Goal: Task Accomplishment & Management: Manage account settings

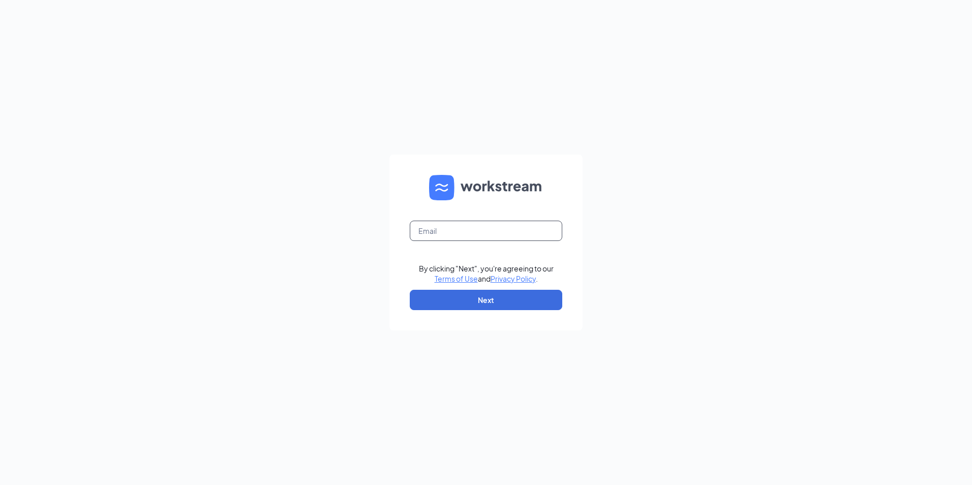
drag, startPoint x: 0, startPoint y: 0, endPoint x: 519, endPoint y: 232, distance: 568.5
click at [519, 232] on input "text" at bounding box center [486, 231] width 152 height 20
type input "ihop3350@romulusinc.com"
click at [513, 294] on button "Next" at bounding box center [486, 300] width 152 height 20
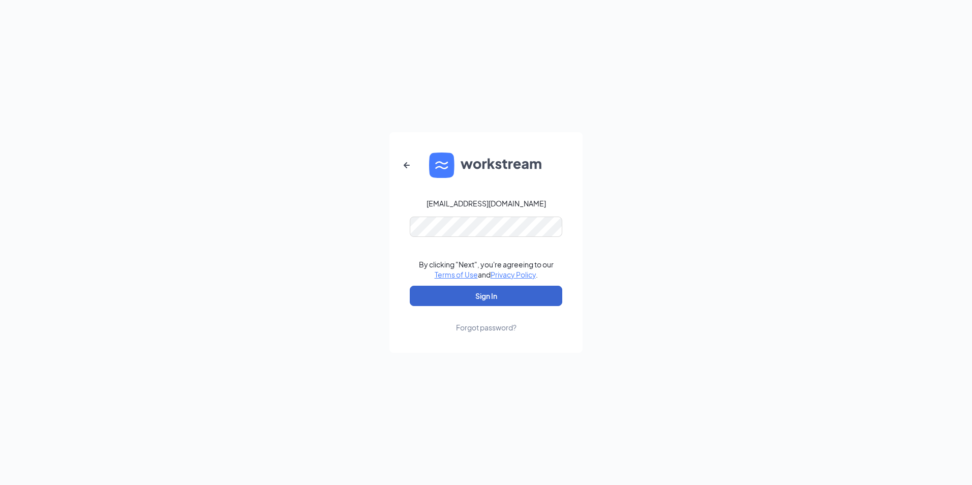
click at [513, 294] on button "Sign In" at bounding box center [486, 296] width 152 height 20
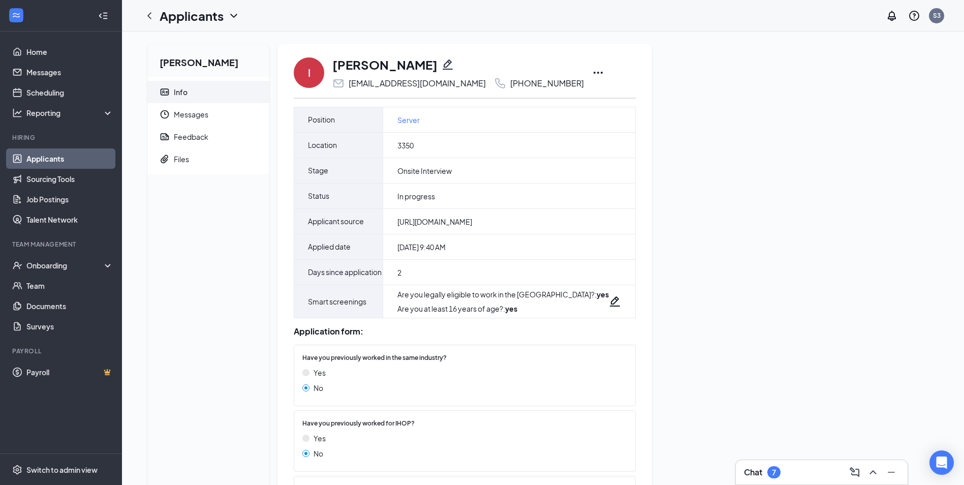
click at [633, 270] on div "[PERSON_NAME] Info Messages Feedback Files I [PERSON_NAME] [EMAIL_ADDRESS][DOMA…" at bounding box center [542, 414] width 807 height 740
click at [446, 61] on div "[PERSON_NAME]" at bounding box center [458, 64] width 252 height 17
click at [404, 120] on span "Server" at bounding box center [408, 119] width 22 height 11
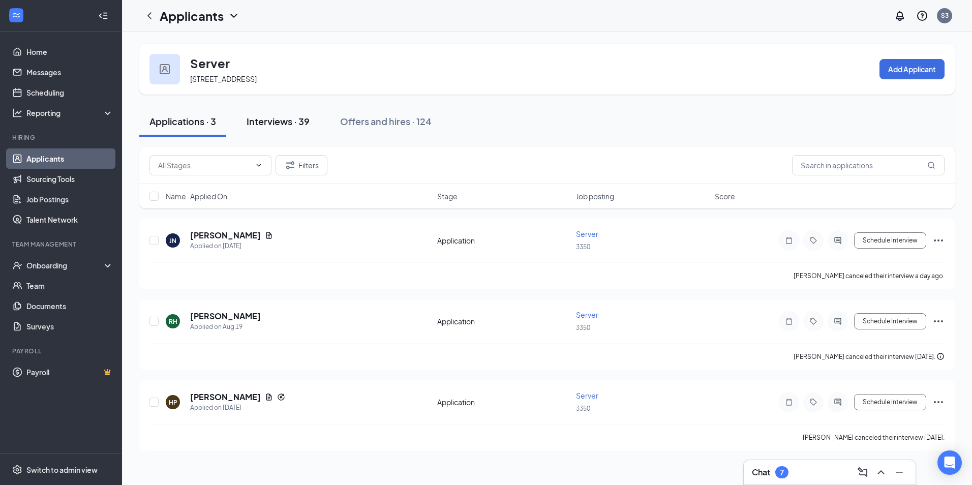
click at [277, 124] on div "Interviews · 39" at bounding box center [277, 121] width 63 height 13
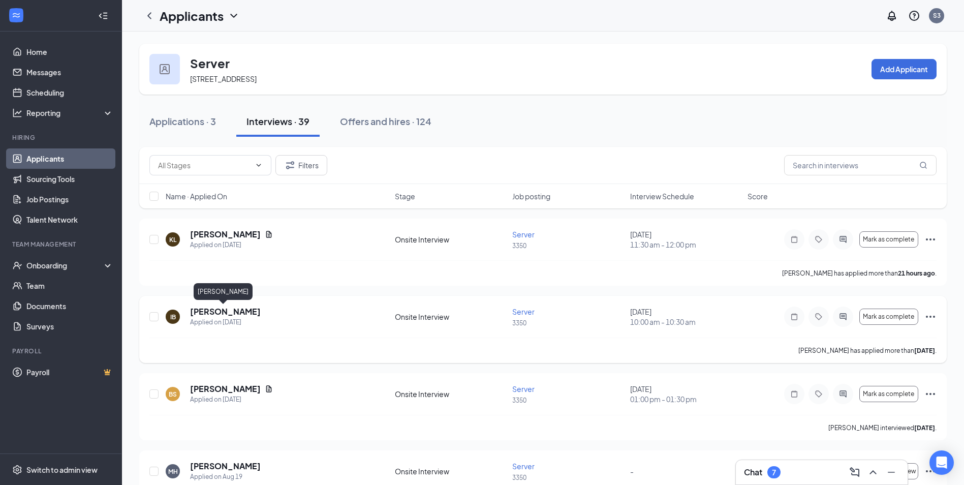
click at [222, 310] on h5 "[PERSON_NAME]" at bounding box center [225, 311] width 71 height 11
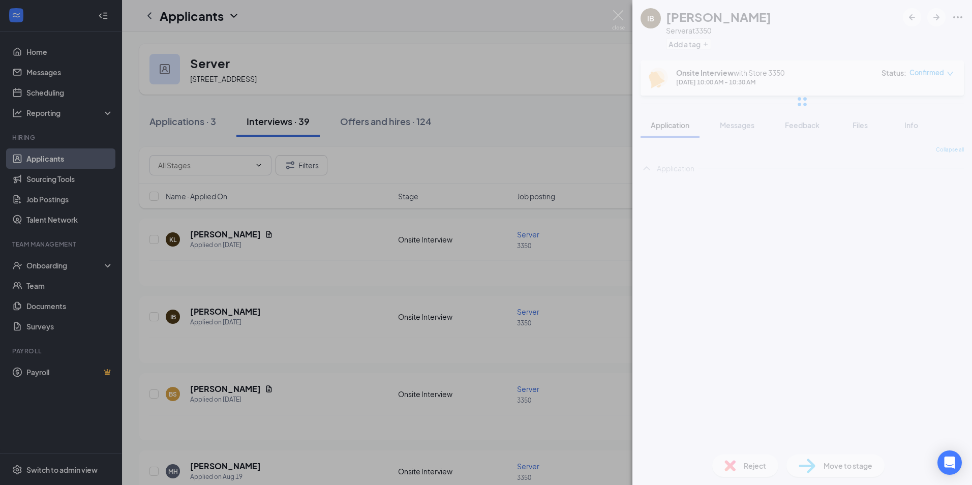
click at [156, 318] on div "IB Isabelle Burris Server at 3350 Add a tag Onsite Interview with Store 3350 Au…" at bounding box center [486, 242] width 972 height 485
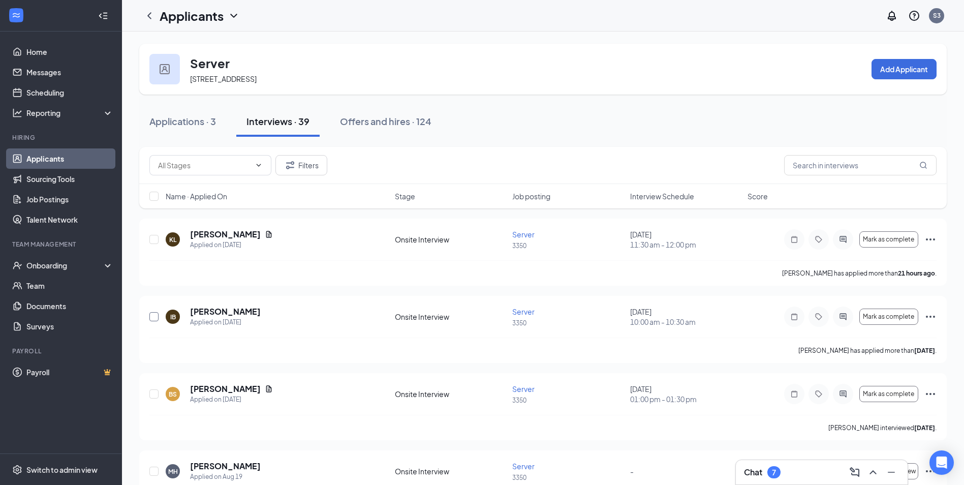
click at [156, 318] on input "checkbox" at bounding box center [153, 316] width 9 height 9
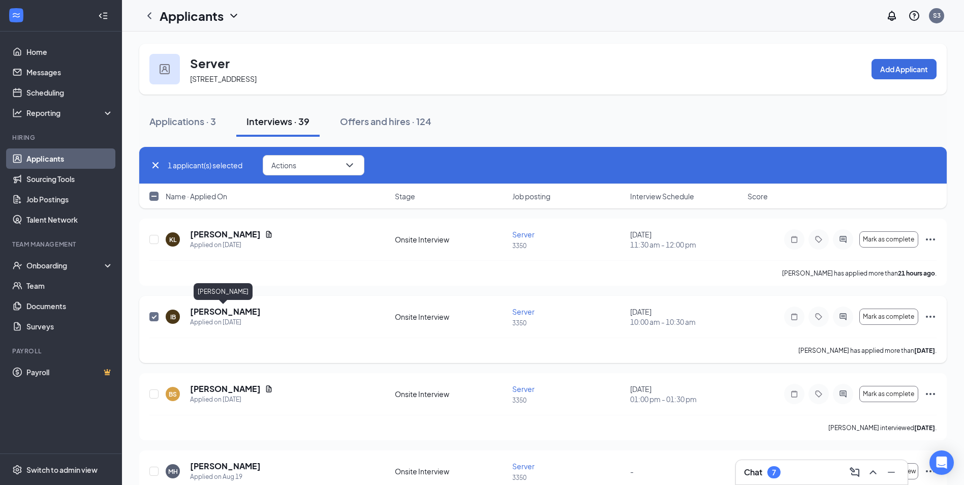
click at [229, 309] on h5 "[PERSON_NAME]" at bounding box center [225, 311] width 71 height 11
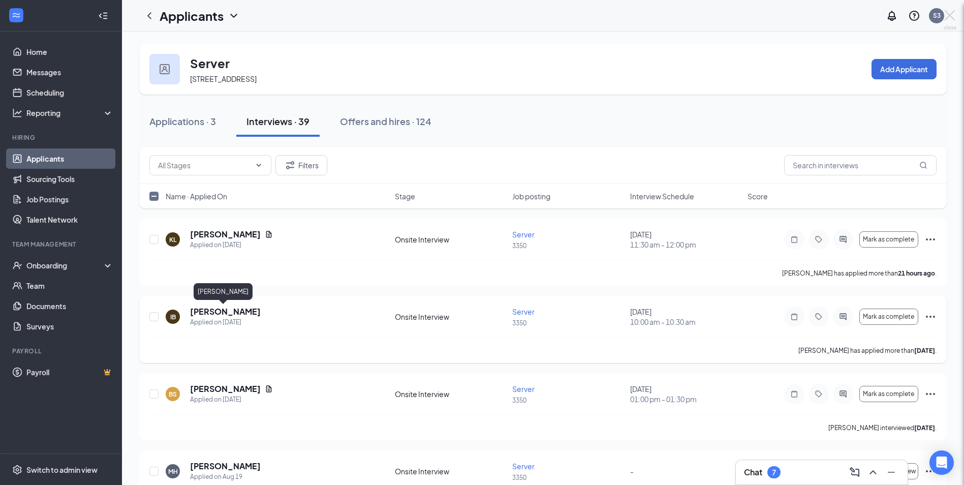
checkbox input "false"
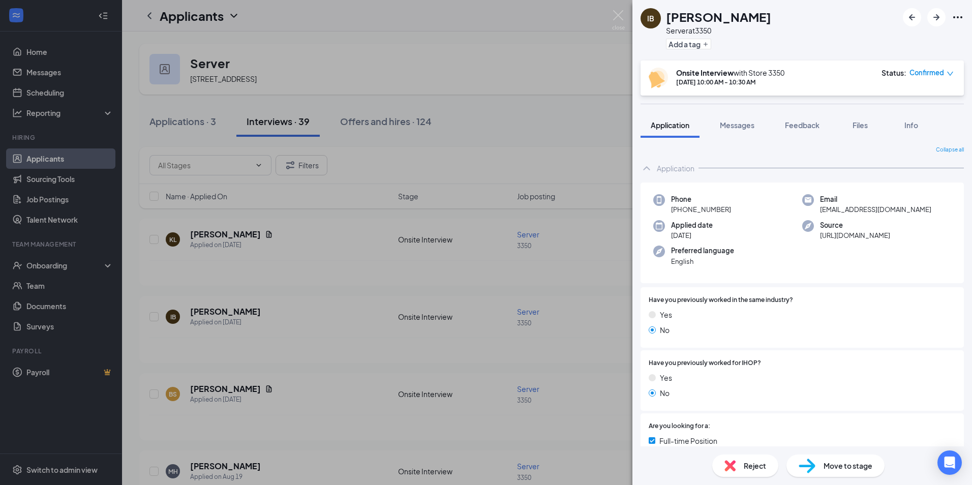
click at [776, 13] on div "IB Isabelle Burris Server at 3350 Add a tag" at bounding box center [801, 30] width 339 height 60
click at [513, 303] on div "IB Isabelle Burris Server at 3350 Add a tag Onsite Interview with Store 3350 Au…" at bounding box center [486, 242] width 972 height 485
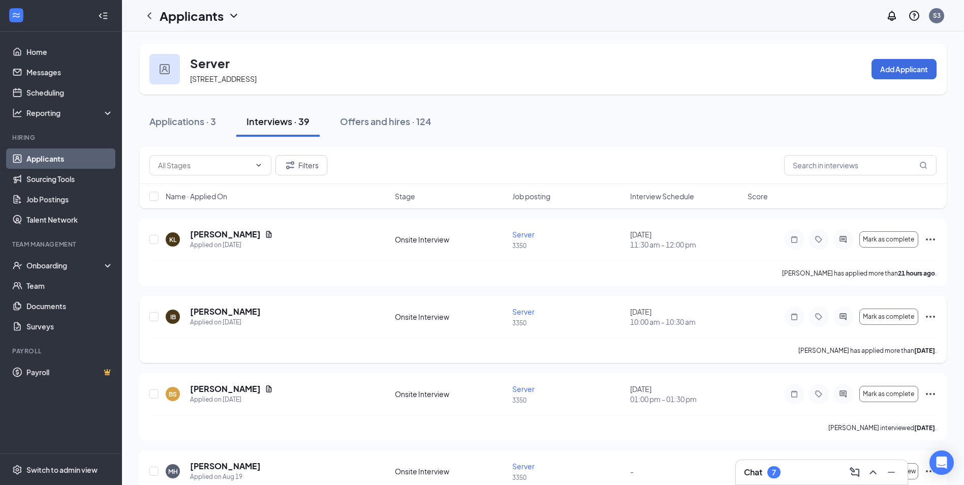
click at [473, 323] on div "IB Isabelle Burris Applied on Aug 25 Onsite Interview Server 3350 August 27, 20…" at bounding box center [542, 322] width 787 height 32
click at [420, 317] on div "Onsite Interview" at bounding box center [450, 317] width 111 height 10
click at [898, 315] on span "Mark as complete" at bounding box center [888, 316] width 51 height 7
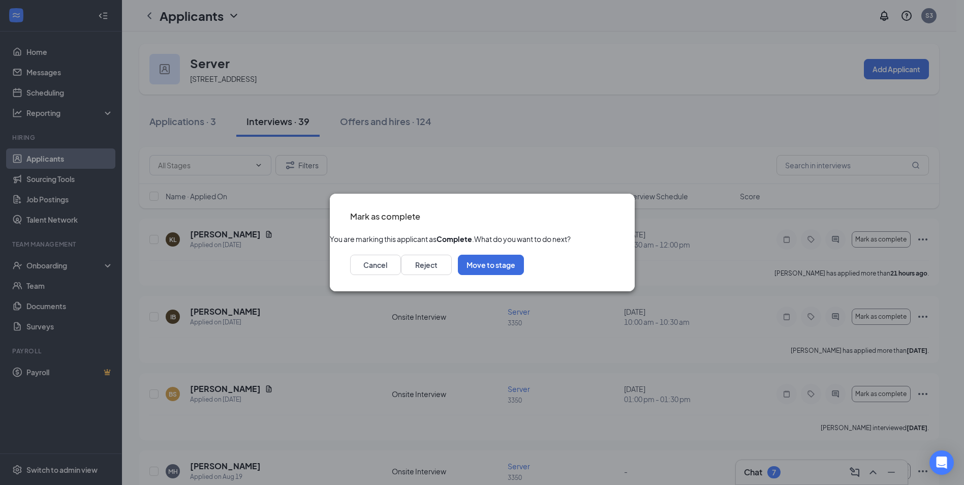
click at [526, 240] on span "What do you want to do next?" at bounding box center [522, 238] width 97 height 9
click at [614, 210] on icon "Cross" at bounding box center [614, 210] width 0 height 0
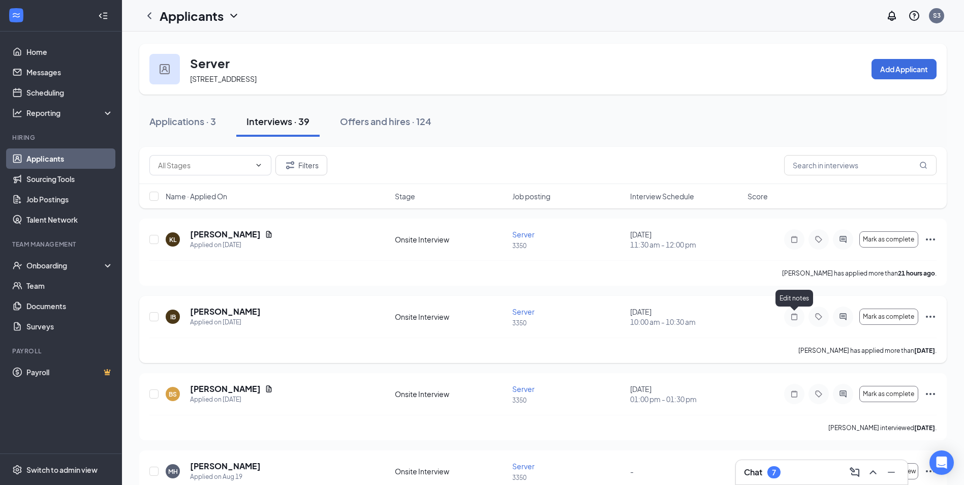
click at [792, 317] on icon "Note" at bounding box center [794, 317] width 12 height 8
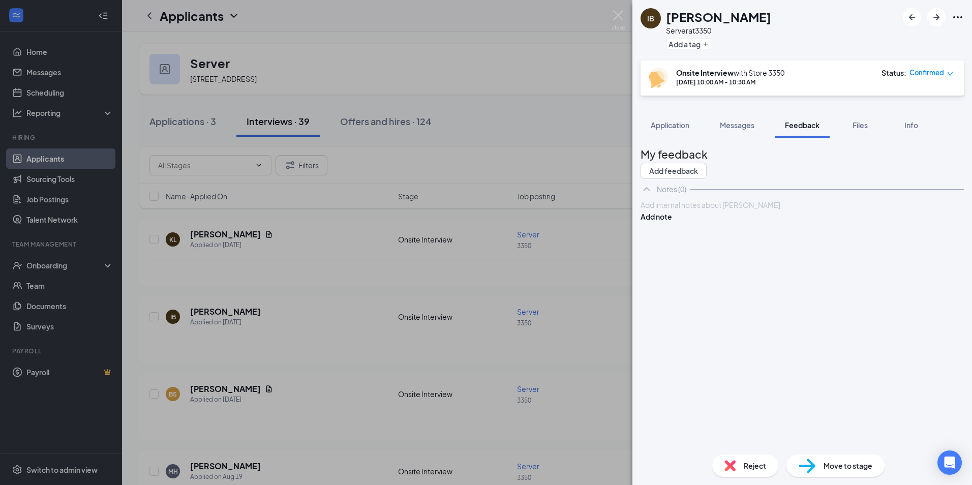
click at [502, 23] on div "IB Isabelle Burris Server at 3350 Add a tag Onsite Interview with Store 3350 Au…" at bounding box center [486, 242] width 972 height 485
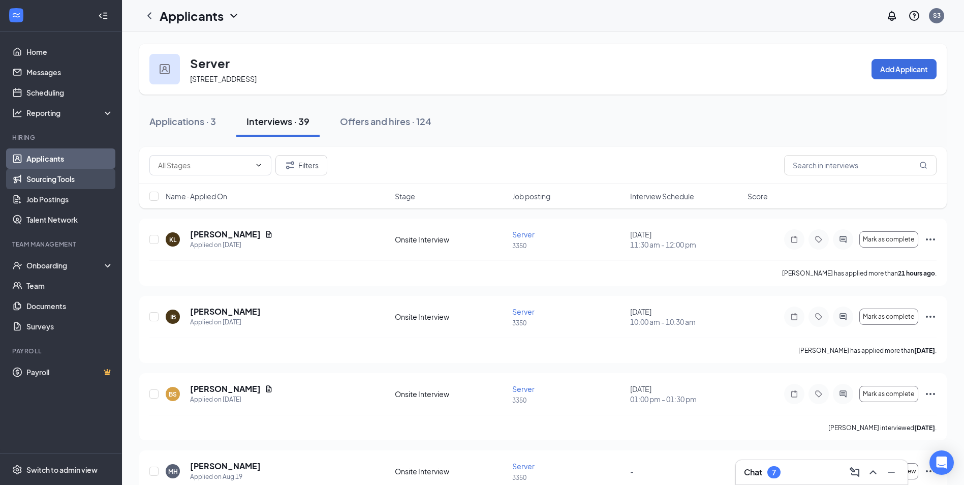
click at [67, 179] on link "Sourcing Tools" at bounding box center [69, 179] width 87 height 20
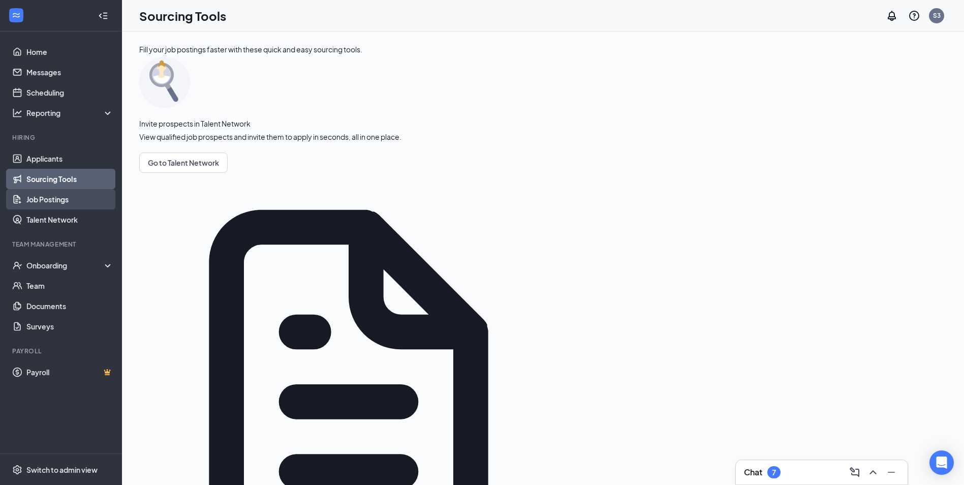
click at [61, 198] on link "Job Postings" at bounding box center [69, 199] width 87 height 20
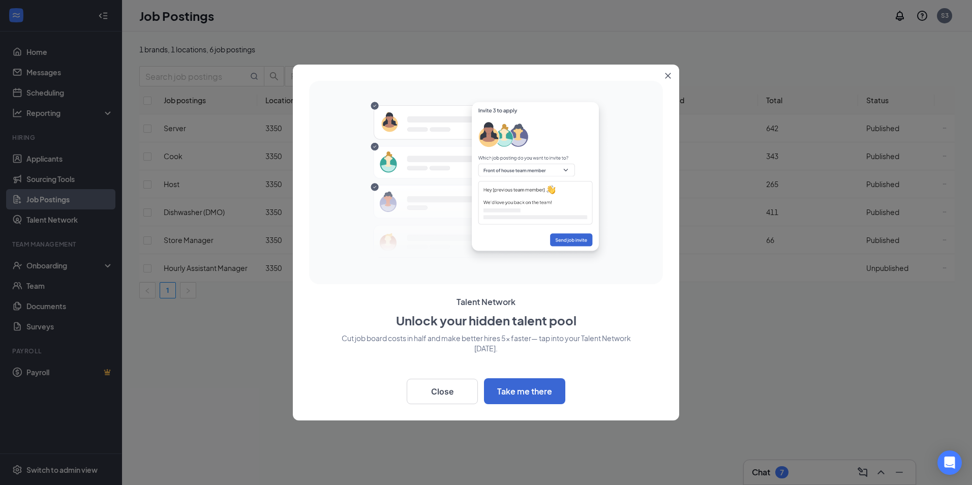
click at [666, 71] on button "Close" at bounding box center [670, 74] width 18 height 18
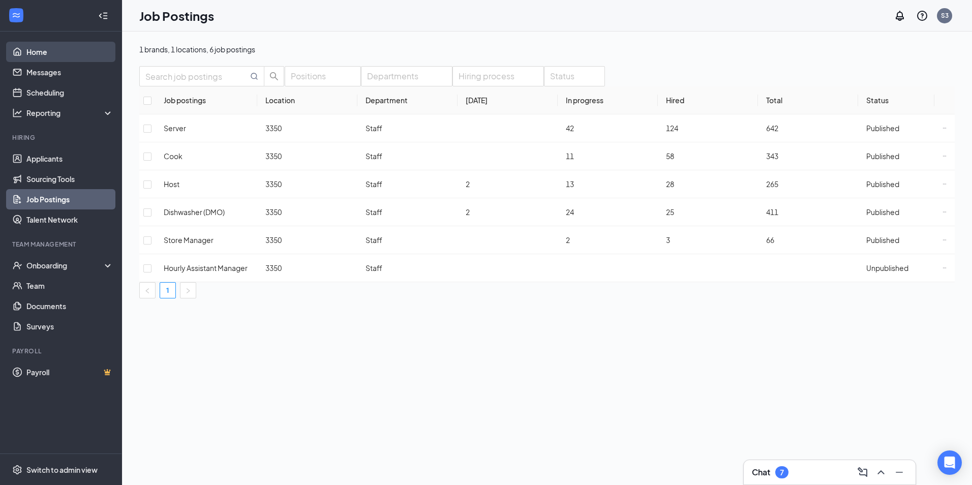
click at [44, 54] on link "Home" at bounding box center [69, 52] width 87 height 20
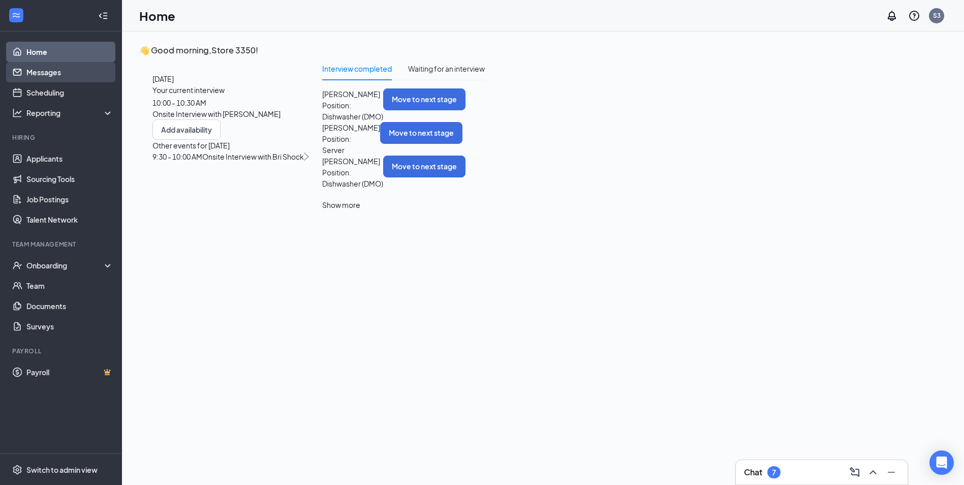
click at [58, 72] on link "Messages" at bounding box center [69, 72] width 87 height 20
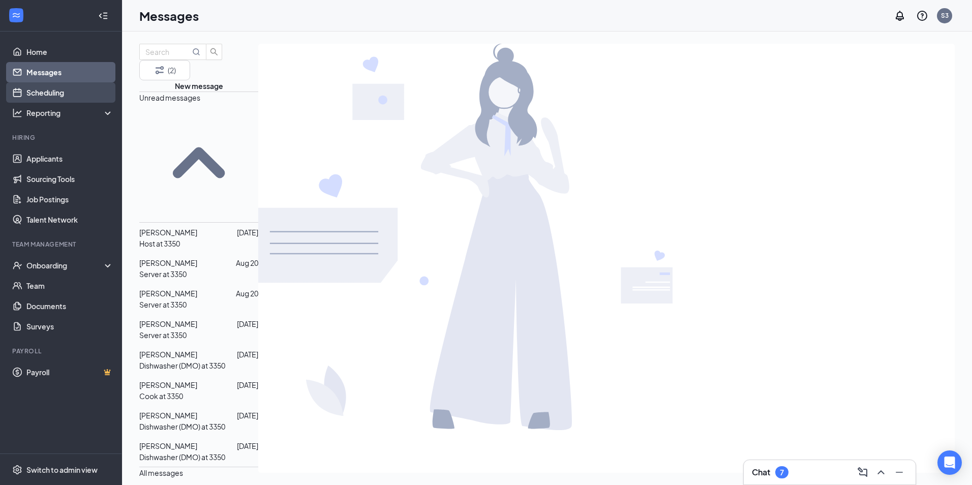
click at [60, 91] on link "Scheduling" at bounding box center [69, 92] width 87 height 20
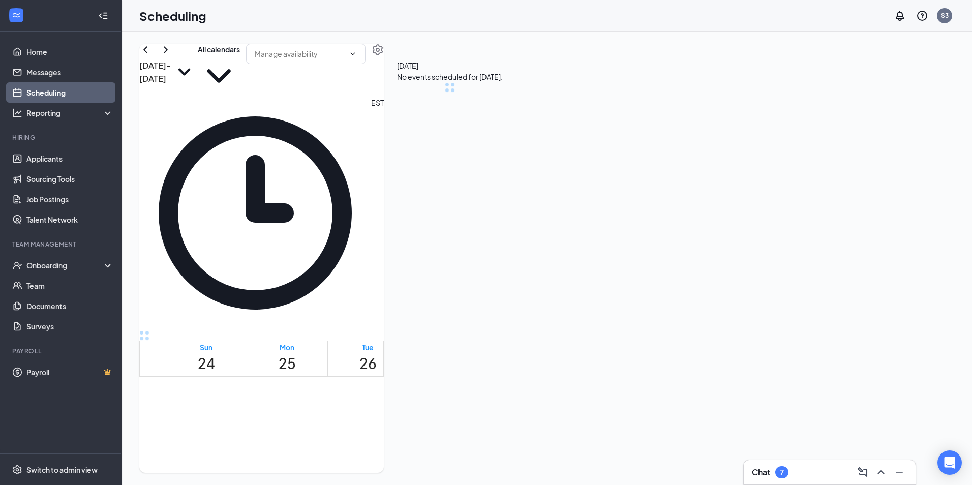
scroll to position [500, 0]
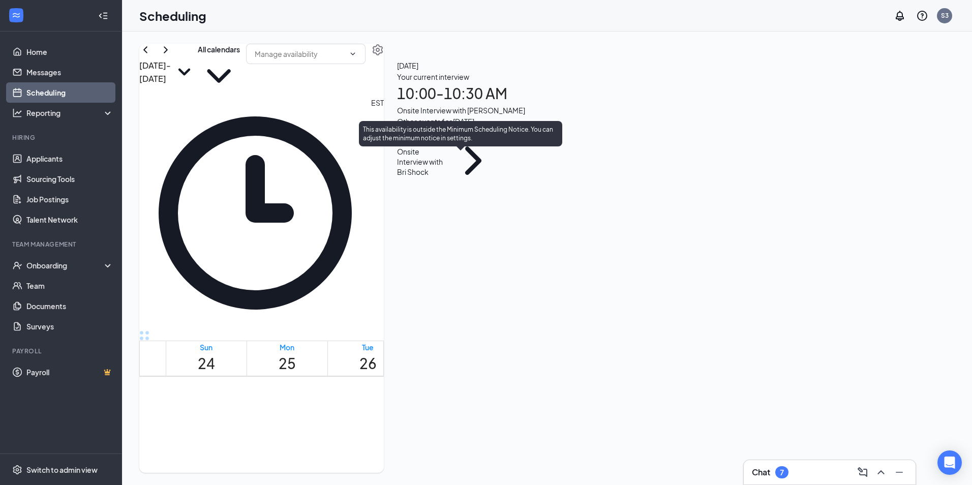
click at [460, 396] on span "10:00-10:30 AM" at bounding box center [470, 410] width 21 height 29
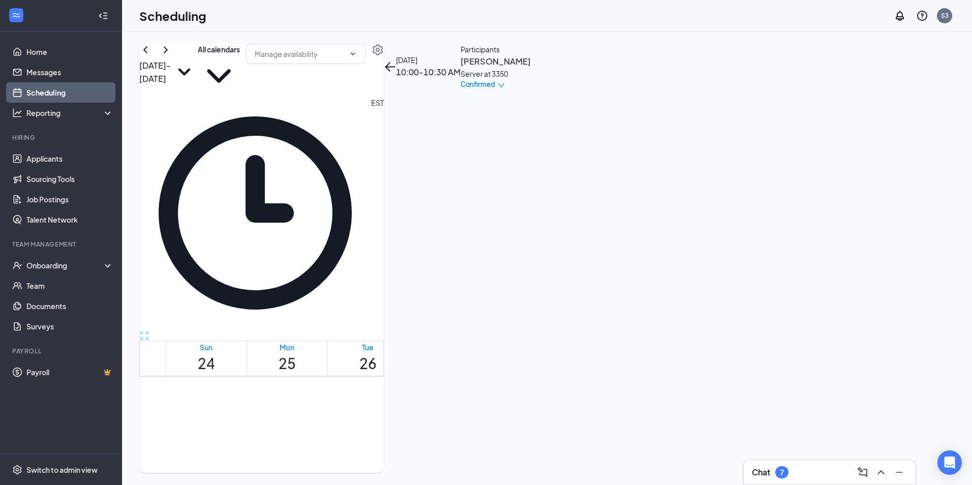
click at [495, 89] on span "Confirmed" at bounding box center [477, 84] width 35 height 10
click at [531, 68] on h3 "[PERSON_NAME]" at bounding box center [495, 61] width 70 height 13
